Goal: Task Accomplishment & Management: Use online tool/utility

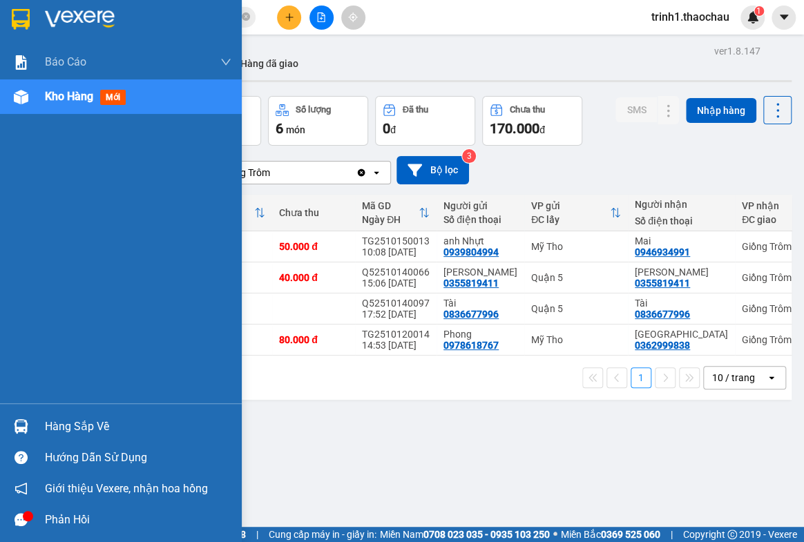
click at [90, 431] on div "Hàng sắp về" at bounding box center [138, 426] width 186 height 21
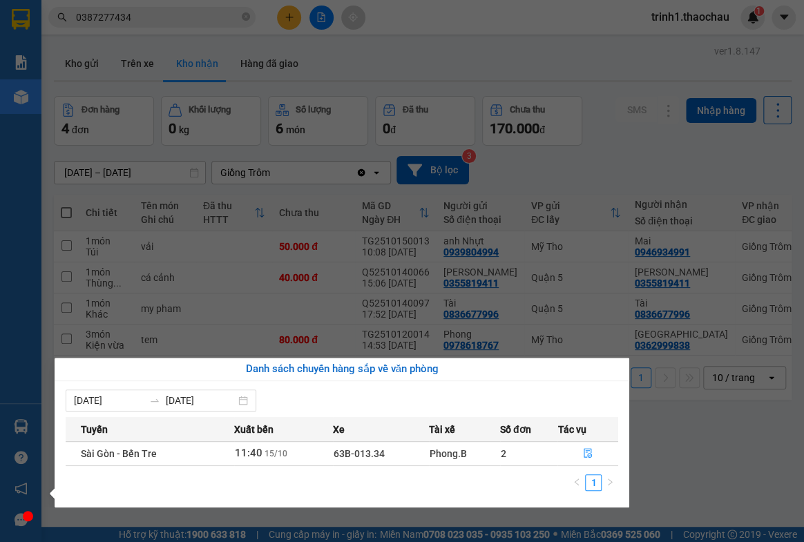
click at [724, 477] on section "Kết quả tìm kiếm ( 1 ) Bộ lọc Mã ĐH Trạng thái Món hàng Tổng cước Chưa cước Ngư…" at bounding box center [402, 271] width 804 height 542
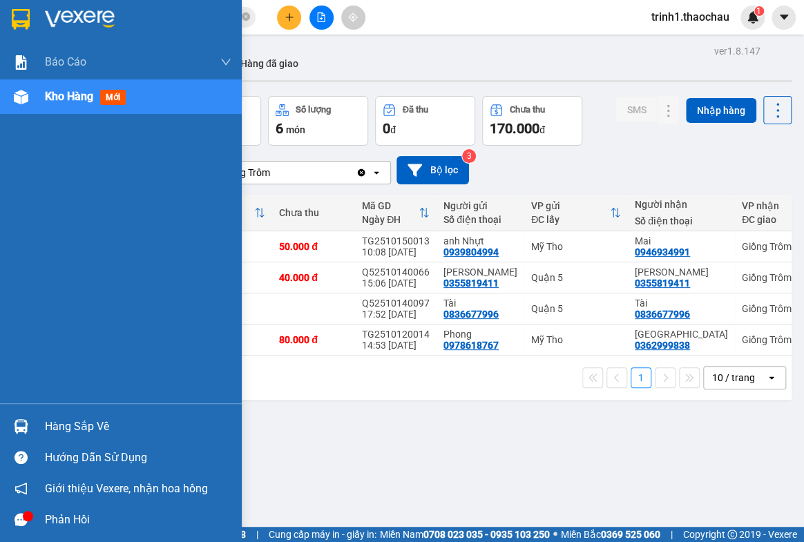
click at [75, 424] on div "Hàng sắp về" at bounding box center [138, 426] width 186 height 21
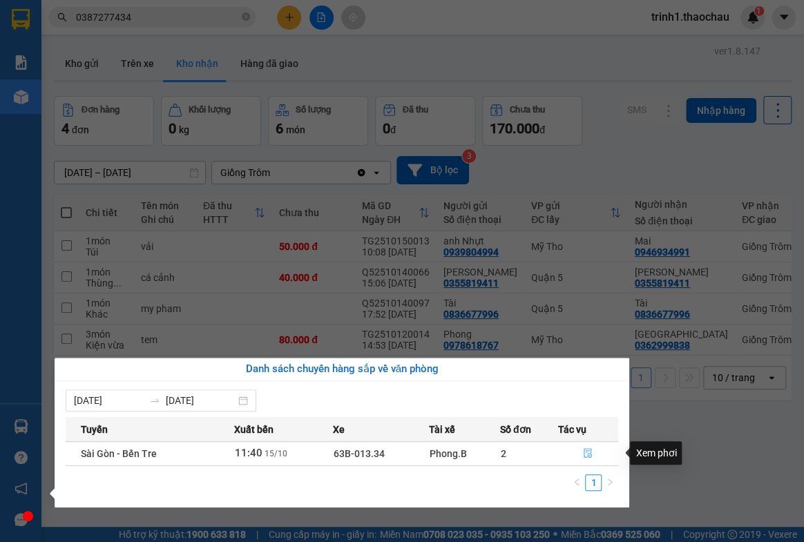
click at [583, 456] on icon "file-done" at bounding box center [587, 453] width 8 height 10
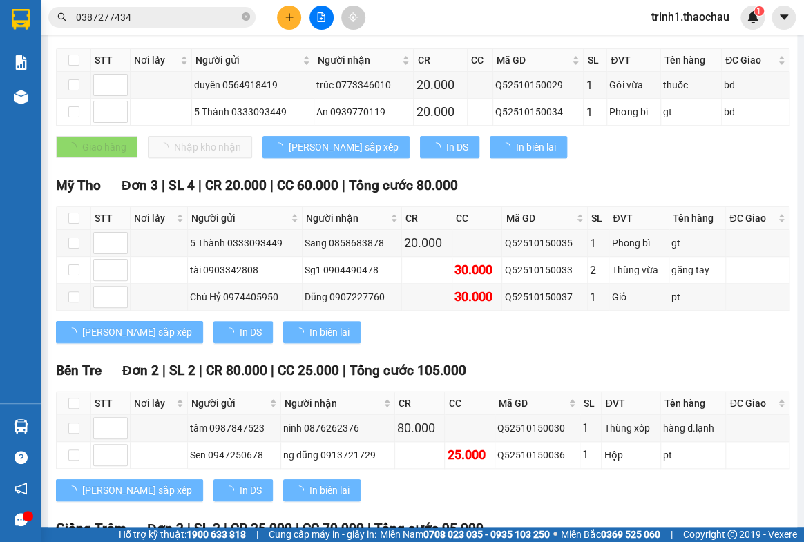
scroll to position [419, 0]
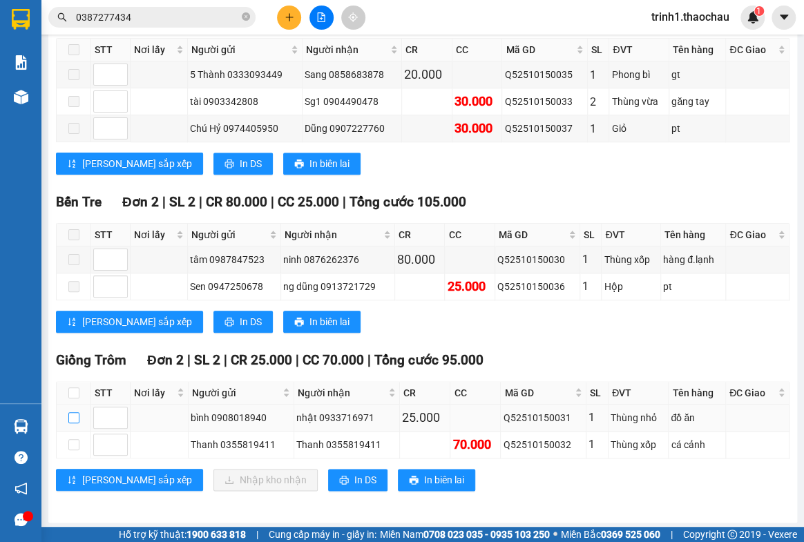
click at [77, 414] on input "checkbox" at bounding box center [73, 417] width 11 height 11
checkbox input "true"
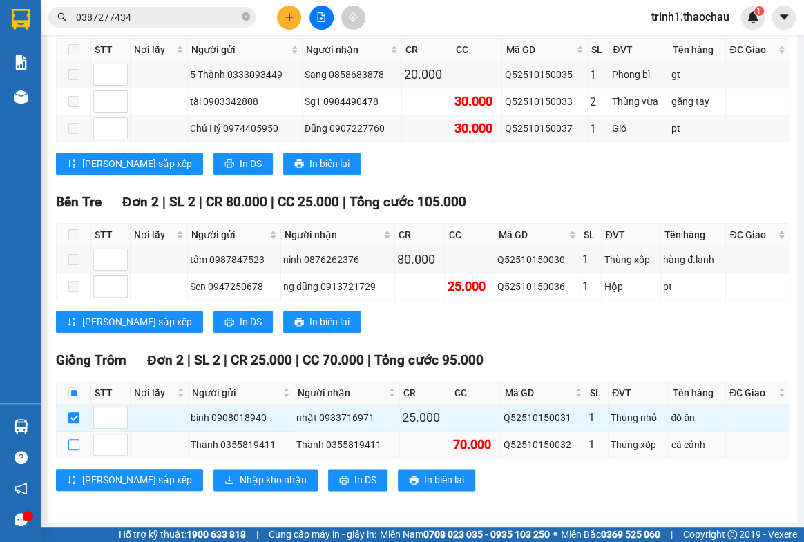
click at [74, 441] on input "checkbox" at bounding box center [73, 444] width 11 height 11
checkbox input "true"
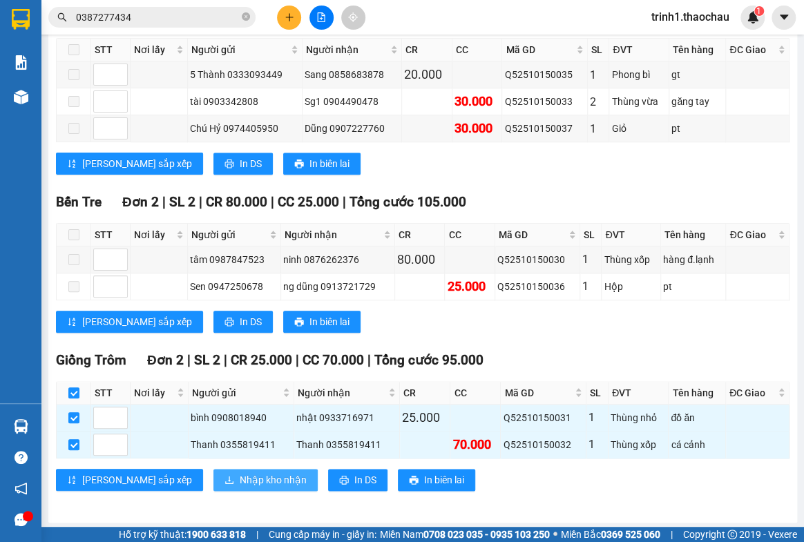
click at [240, 476] on span "Nhập kho nhận" at bounding box center [273, 479] width 67 height 15
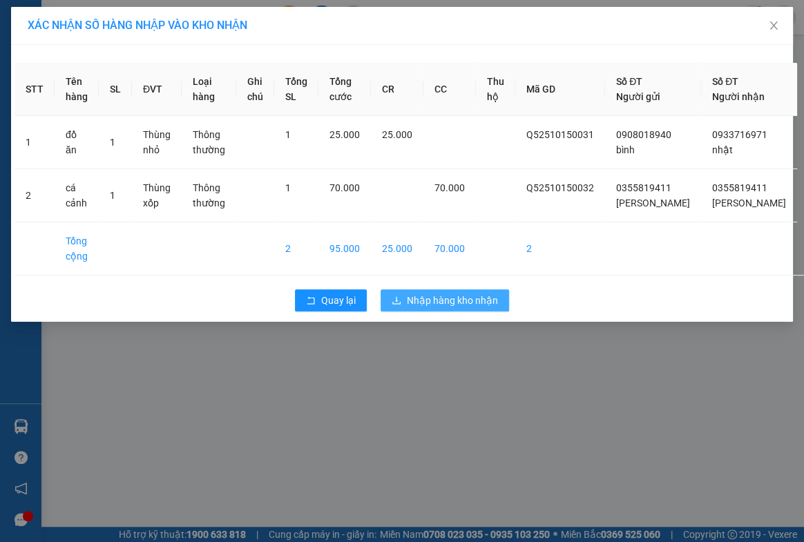
click at [427, 308] on span "Nhập hàng kho nhận" at bounding box center [452, 300] width 91 height 15
